Goal: Navigation & Orientation: Find specific page/section

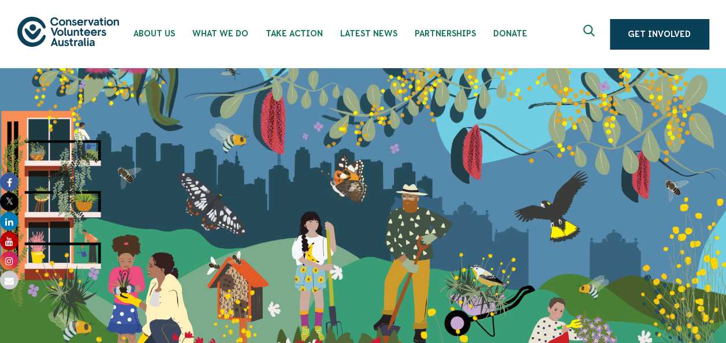
click at [67, 24] on img at bounding box center [68, 31] width 102 height 29
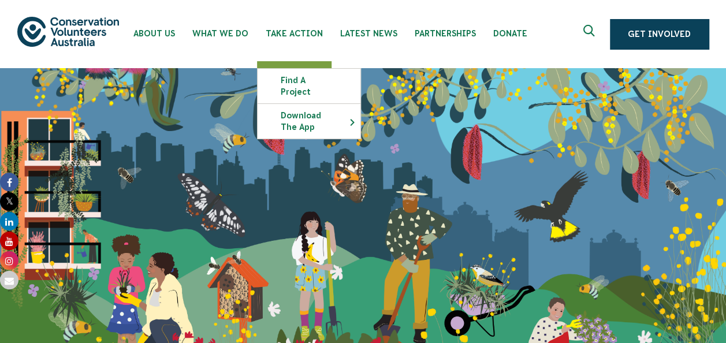
click at [280, 62] on li "Take Action Find a project Download the app Get it on Google Play Download on t…" at bounding box center [294, 34] width 74 height 68
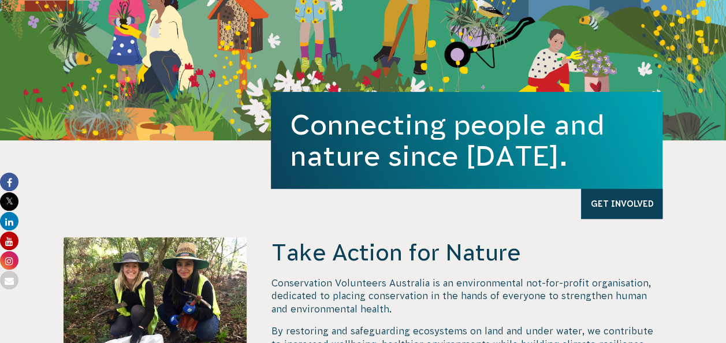
scroll to position [269, 0]
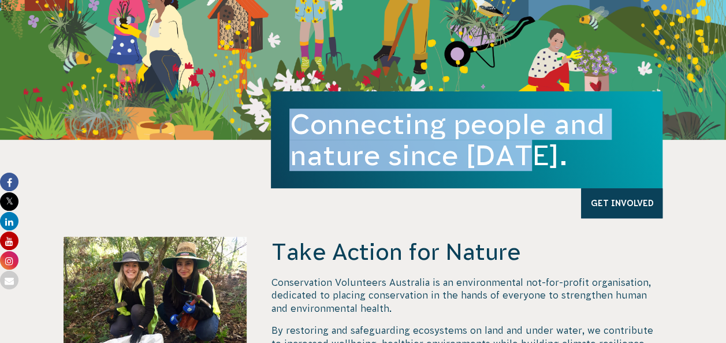
drag, startPoint x: 534, startPoint y: 156, endPoint x: 290, endPoint y: 131, distance: 245.0
click at [290, 131] on h1 "Connecting people and nature since [DATE]." at bounding box center [466, 140] width 355 height 62
copy h1 "Connecting people and nature since [DATE]"
click at [225, 120] on div "Connecting people and nature since 1982. Get Involved" at bounding box center [363, 91] width 624 height 97
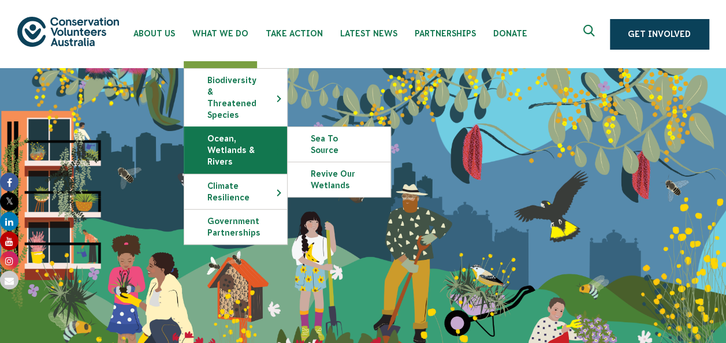
click at [231, 134] on link "Ocean, Wetlands & Rivers" at bounding box center [235, 150] width 103 height 46
